Goal: Find specific page/section: Find specific page/section

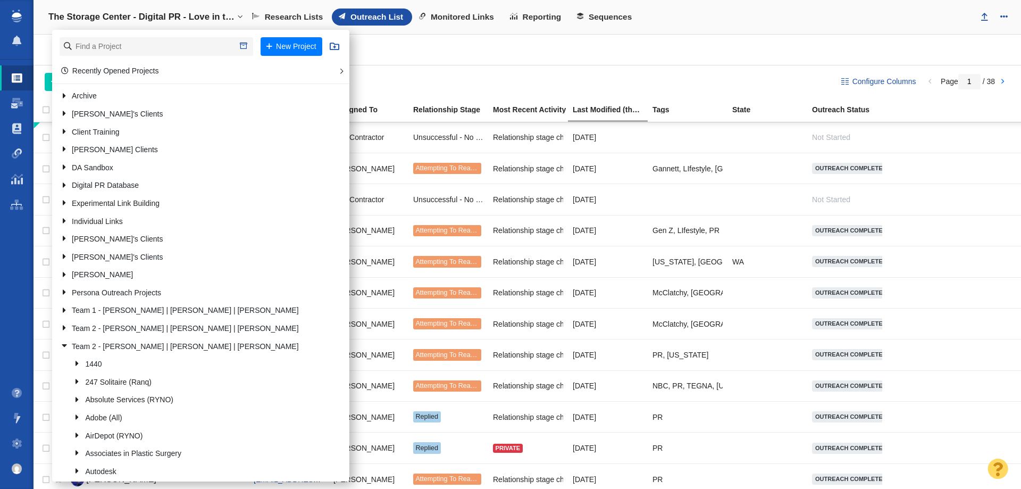
type input "b"
